Goal: Navigation & Orientation: Find specific page/section

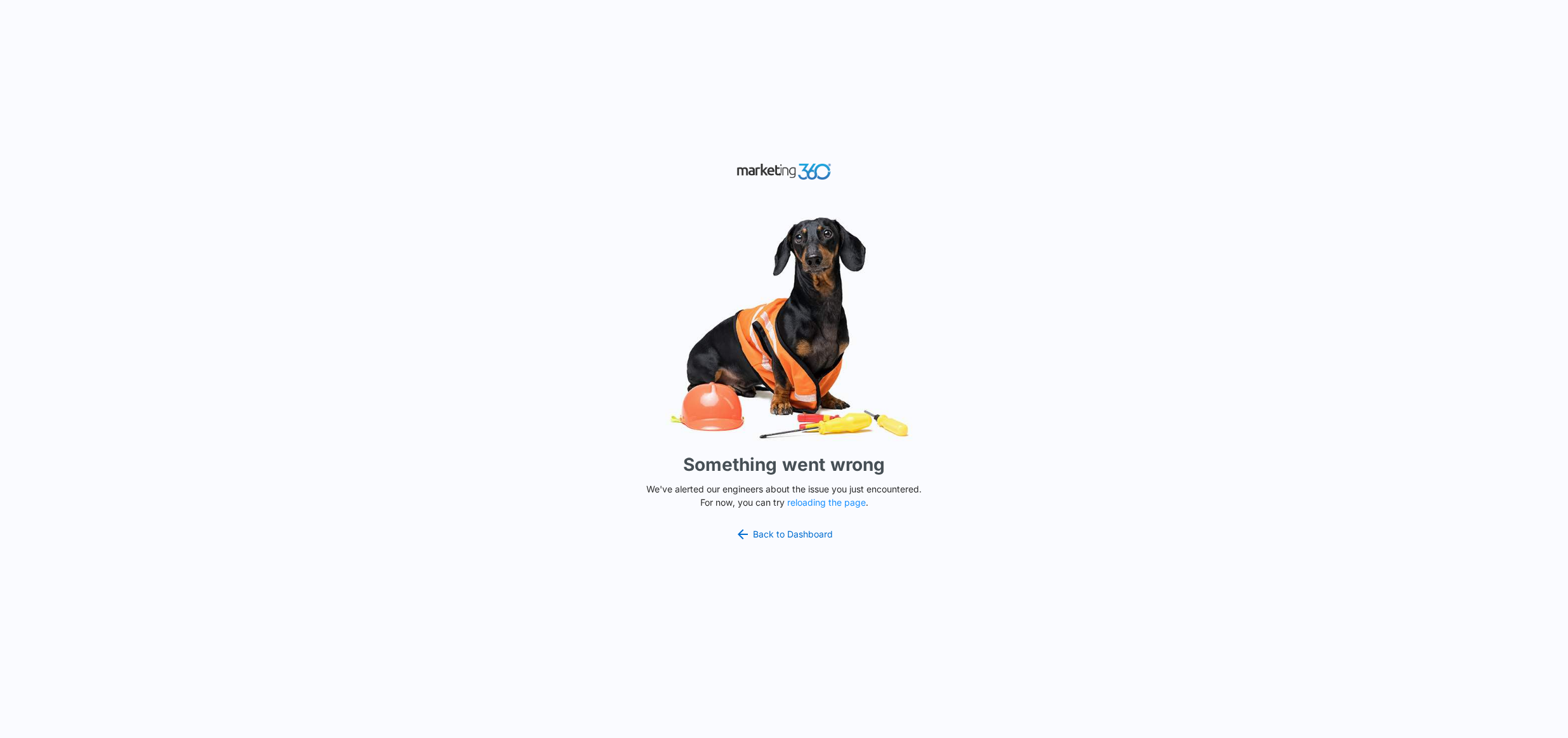
click at [824, 501] on button "reloading the page" at bounding box center [826, 503] width 79 height 10
drag, startPoint x: 814, startPoint y: 537, endPoint x: 942, endPoint y: 550, distance: 128.7
click at [814, 536] on link "Back to Dashboard" at bounding box center [784, 534] width 97 height 15
